Goal: Communication & Community: Ask a question

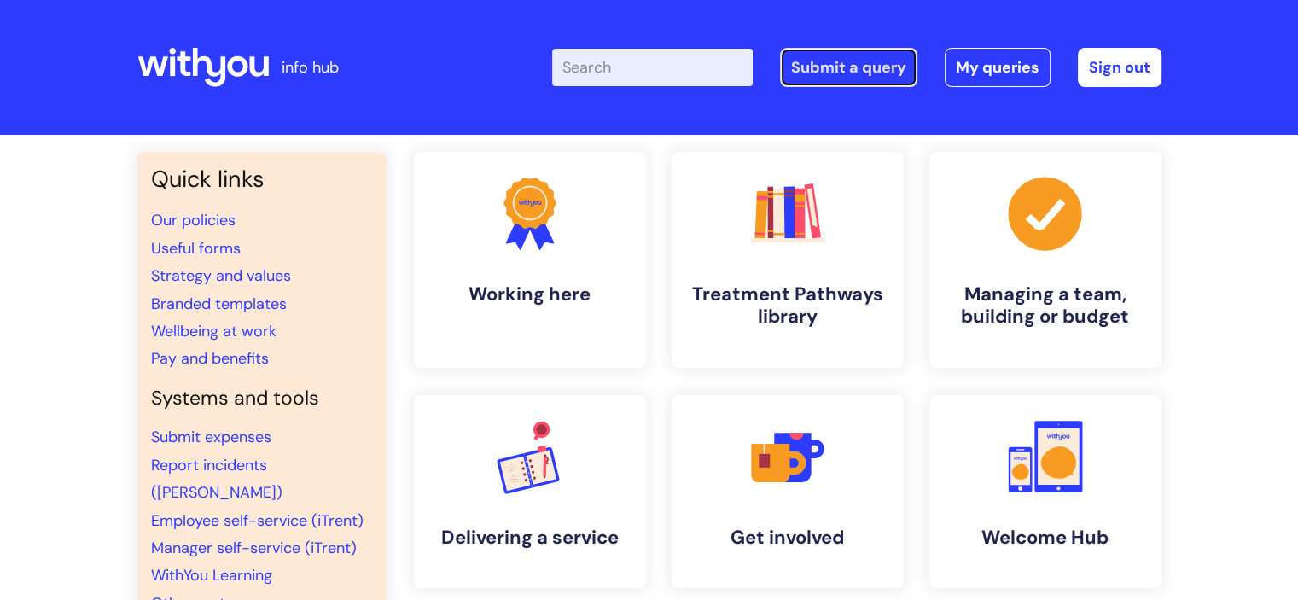
click at [806, 58] on link "Submit a query" at bounding box center [848, 67] width 137 height 39
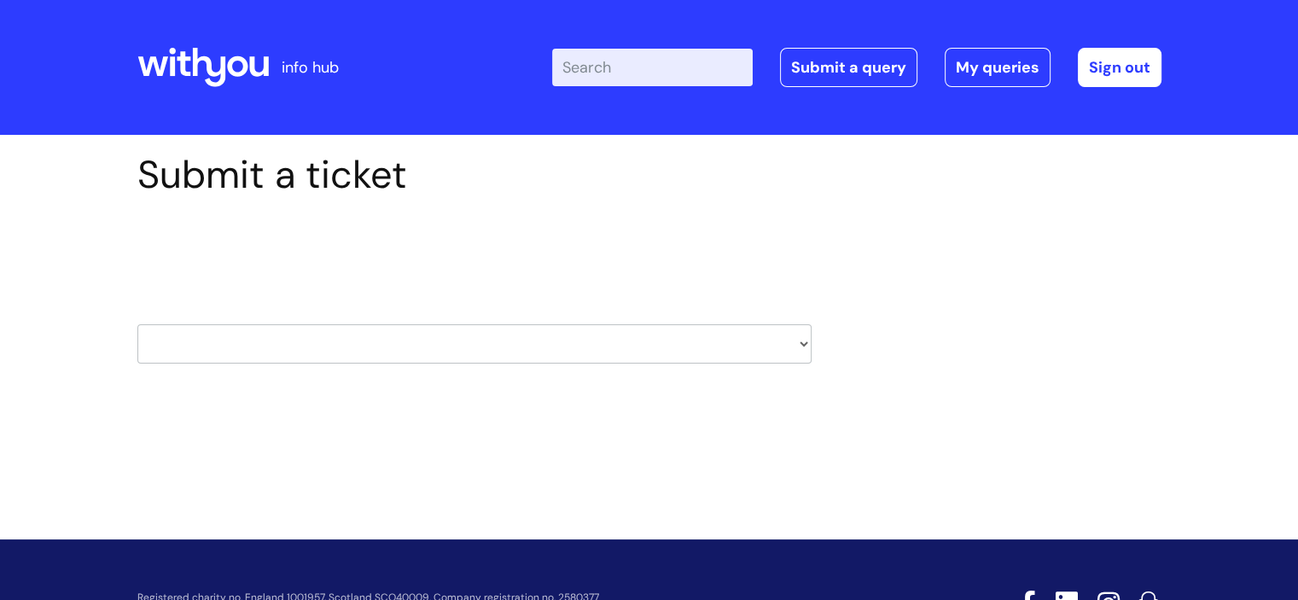
click at [432, 351] on select "HR / People IT and Support Clinical Drug Alerts Finance Accounts Data Support T…" at bounding box center [474, 343] width 674 height 39
select select "learning_and_development"
click at [137, 324] on select "HR / People IT and Support Clinical Drug Alerts Finance Accounts Data Support T…" at bounding box center [474, 343] width 674 height 39
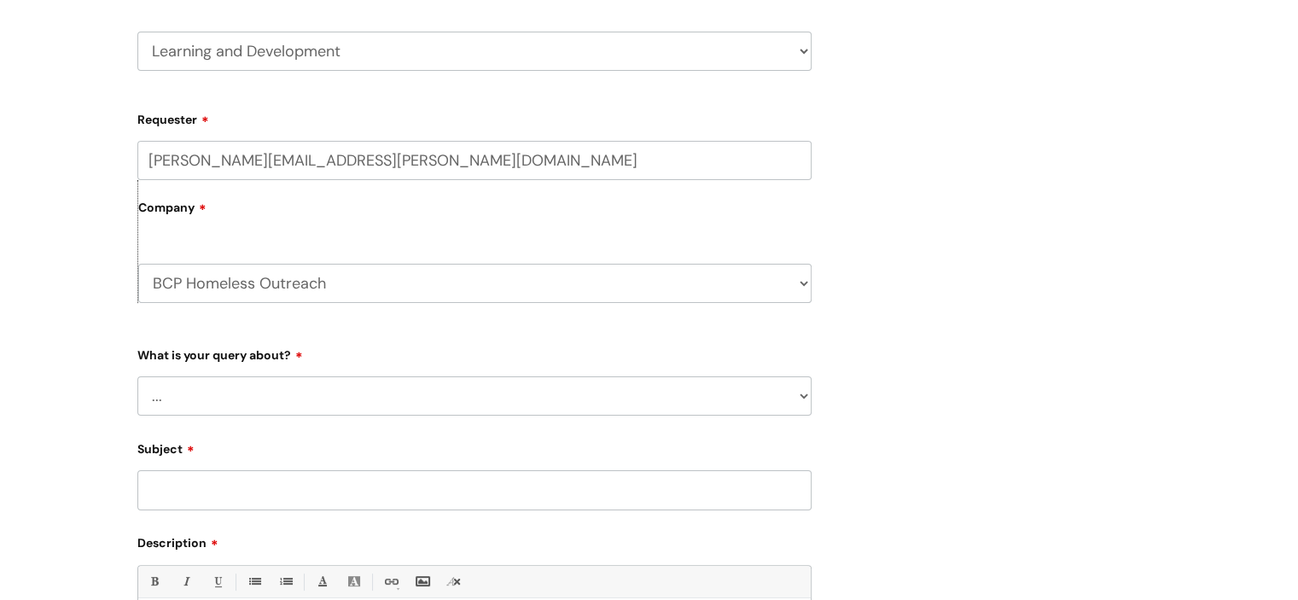
scroll to position [294, 0]
drag, startPoint x: 0, startPoint y: 0, endPoint x: 509, endPoint y: 415, distance: 656.9
click at [509, 415] on select "... Question about a training course or session booking Ask about apprenticeshi…" at bounding box center [474, 394] width 674 height 39
select select "Question about mandatory or required training"
click at [137, 375] on select "... Question about a training course or session booking Ask about apprenticeshi…" at bounding box center [474, 394] width 674 height 39
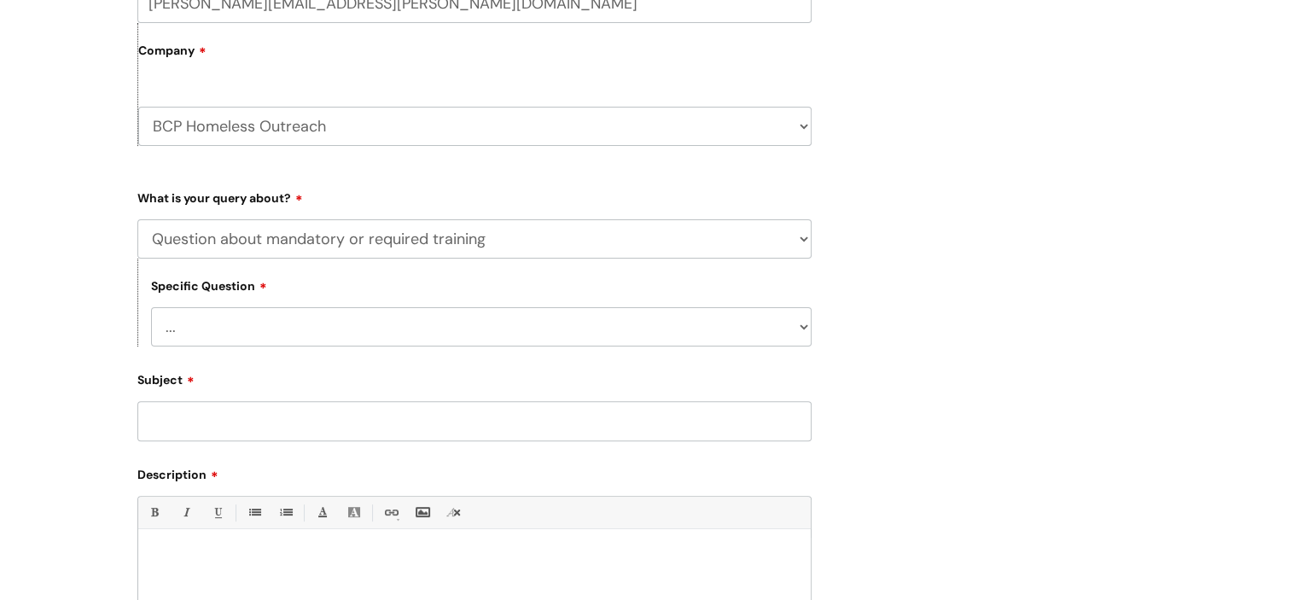
scroll to position [451, 0]
click at [282, 329] on select "... Induction requirements Compliance deadlines Refresher schedule Mandatory tr…" at bounding box center [481, 325] width 660 height 39
select select "Refresher schedule"
click at [151, 307] on select "... Induction requirements Compliance deadlines Refresher schedule Mandatory tr…" at bounding box center [481, 325] width 660 height 39
click at [240, 425] on input "Subject" at bounding box center [474, 419] width 674 height 39
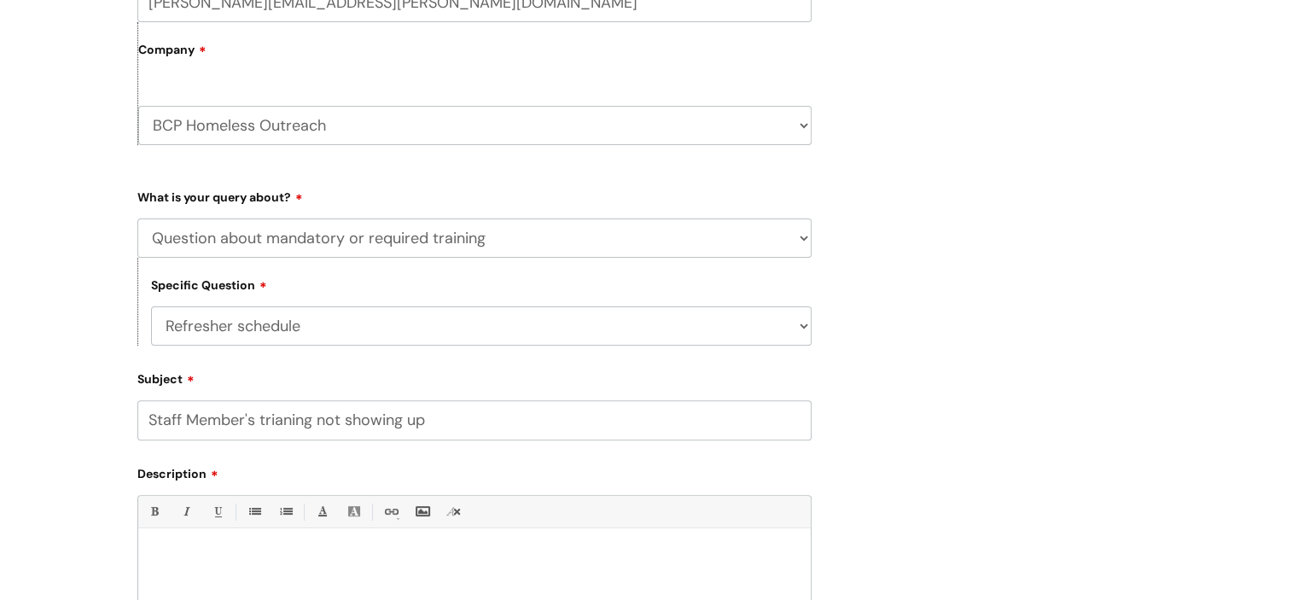
click at [451, 428] on input "Staff Member's trianing not showing up" at bounding box center [474, 419] width 674 height 39
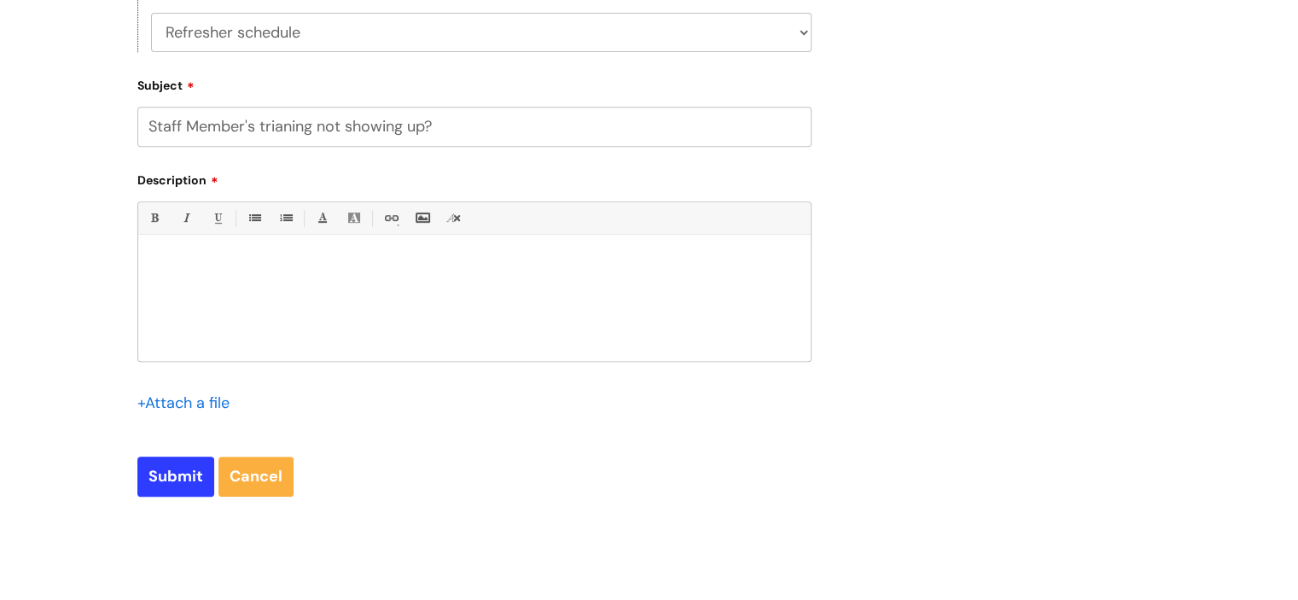
type input "Staff Member's trianing not showing up?"
click at [267, 259] on p at bounding box center [474, 263] width 647 height 15
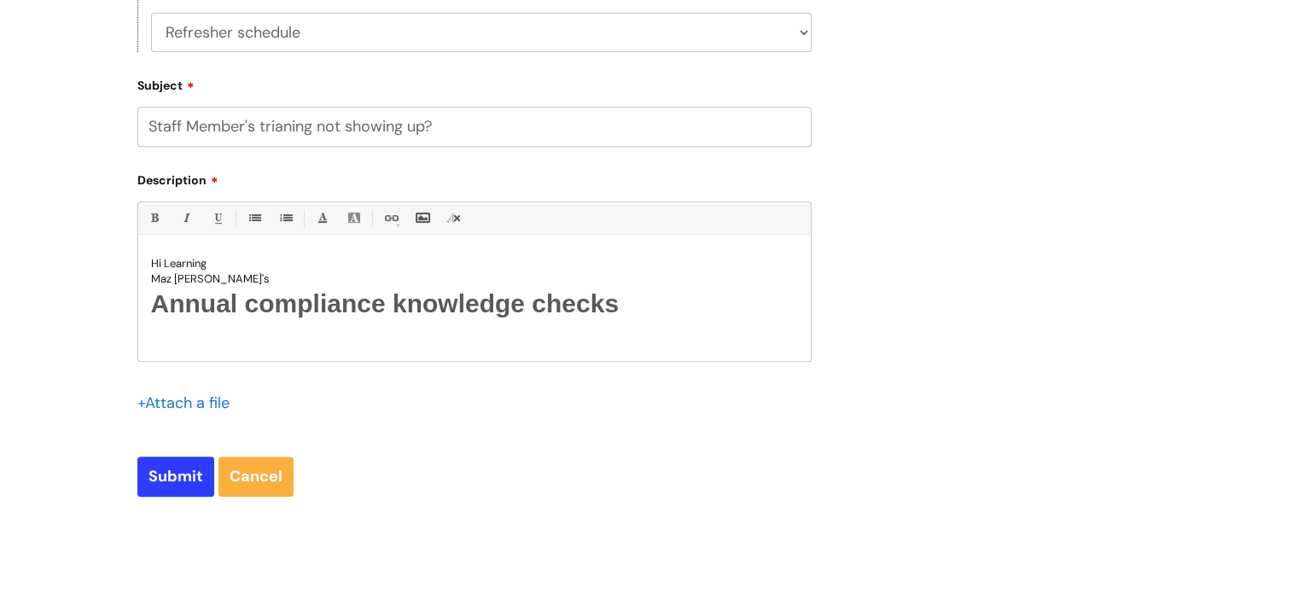
click at [239, 278] on p "Maz Cianter's" at bounding box center [474, 278] width 647 height 15
click at [628, 316] on h1 "Annual compliance knowledge checks" at bounding box center [474, 304] width 647 height 34
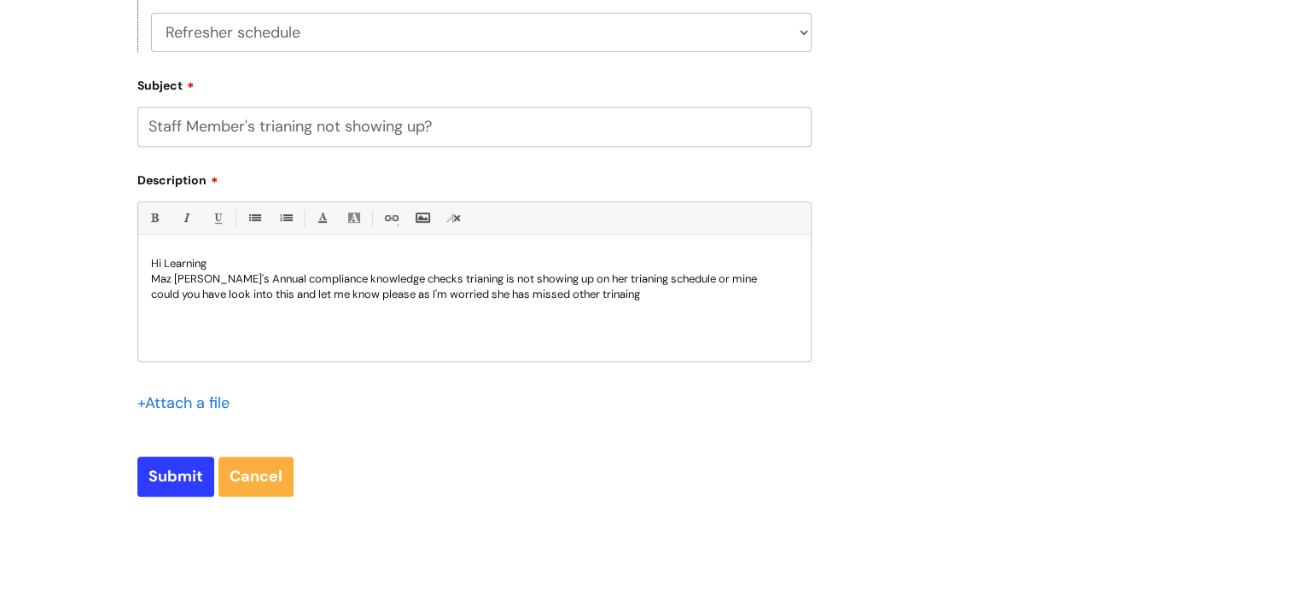
click at [609, 299] on p "could you have look into this and let me know please as I'm worried she has mis…" at bounding box center [474, 294] width 647 height 15
click at [683, 299] on p "could you have look into this and let me know please as I'm worried she has mis…" at bounding box center [474, 294] width 647 height 15
drag, startPoint x: 202, startPoint y: 282, endPoint x: 620, endPoint y: 363, distance: 425.9
click at [620, 363] on div "Bold (Ctrl-B) Italic (Ctrl-I) Underline(Ctrl-U) • Unordered List (Ctrl-Shift-7)…" at bounding box center [474, 319] width 674 height 237
click at [177, 474] on input "Submit" at bounding box center [175, 476] width 77 height 39
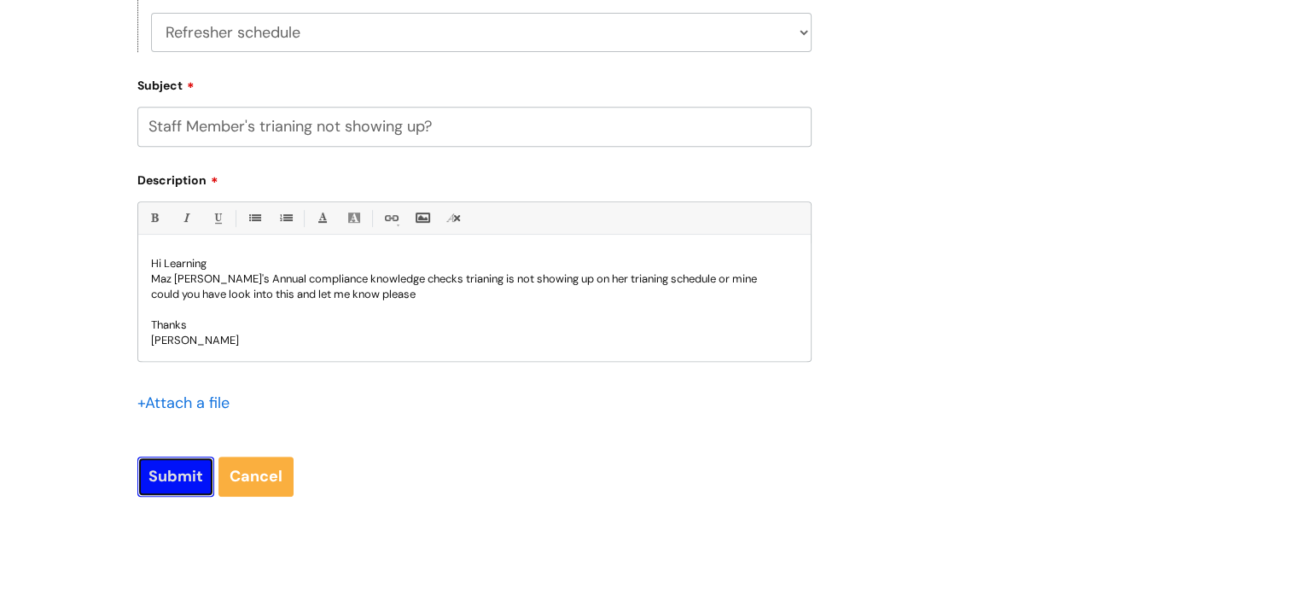
type input "Please Wait..."
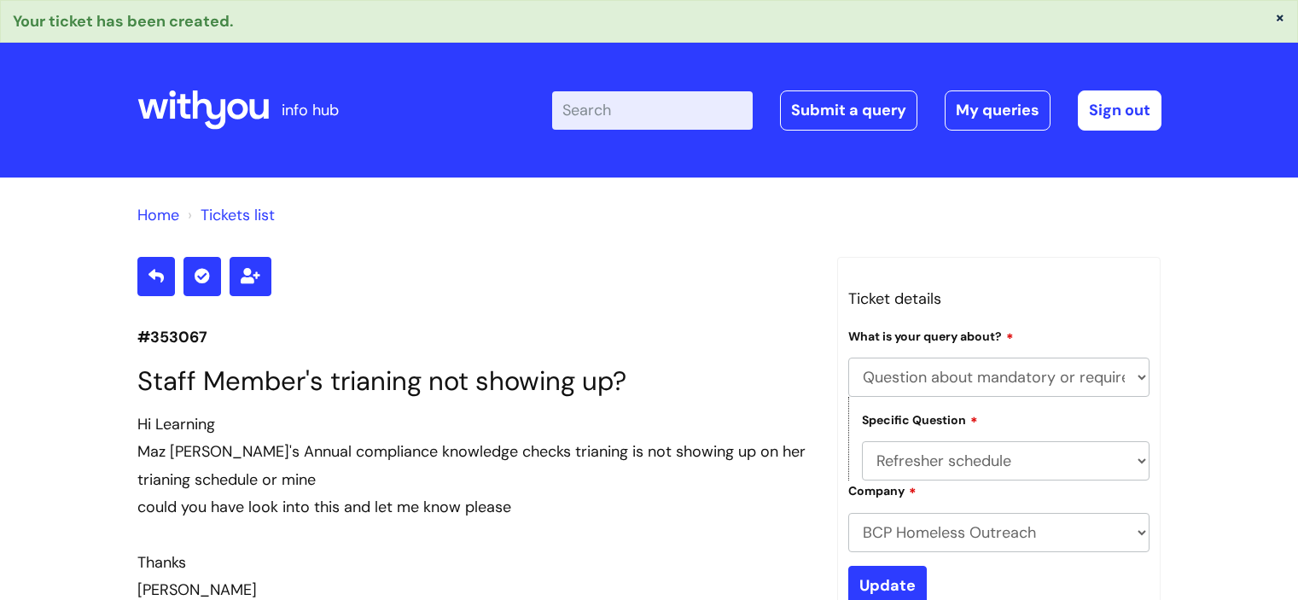
select select "Question about mandatory or required training"
select select "Refresher schedule"
